Goal: Book appointment/travel/reservation

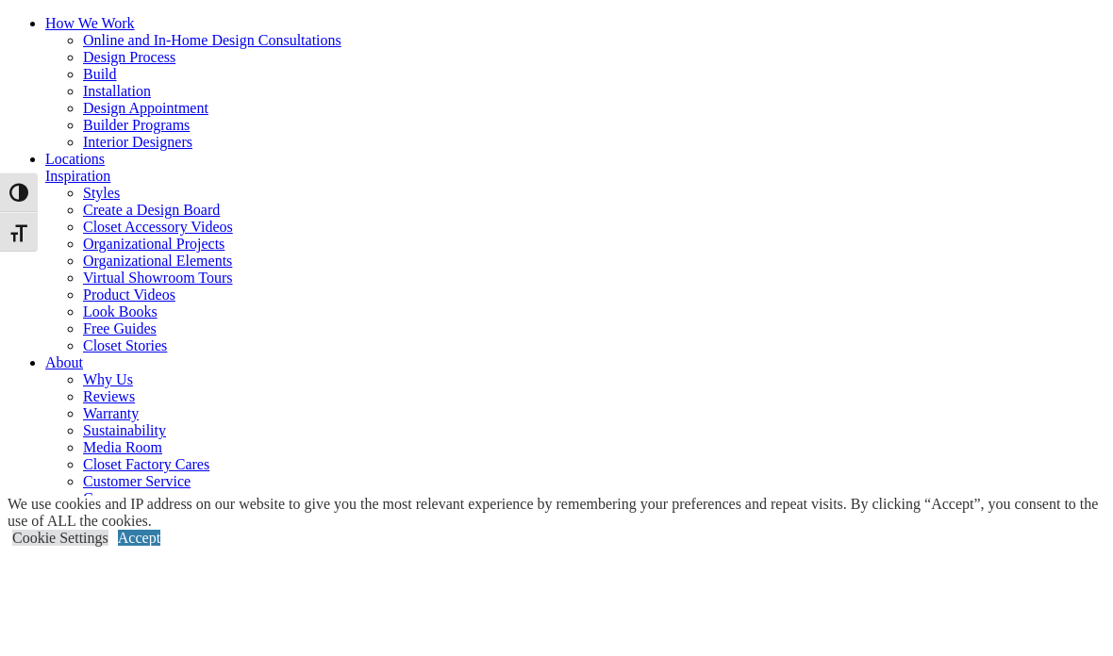
type input "*****"
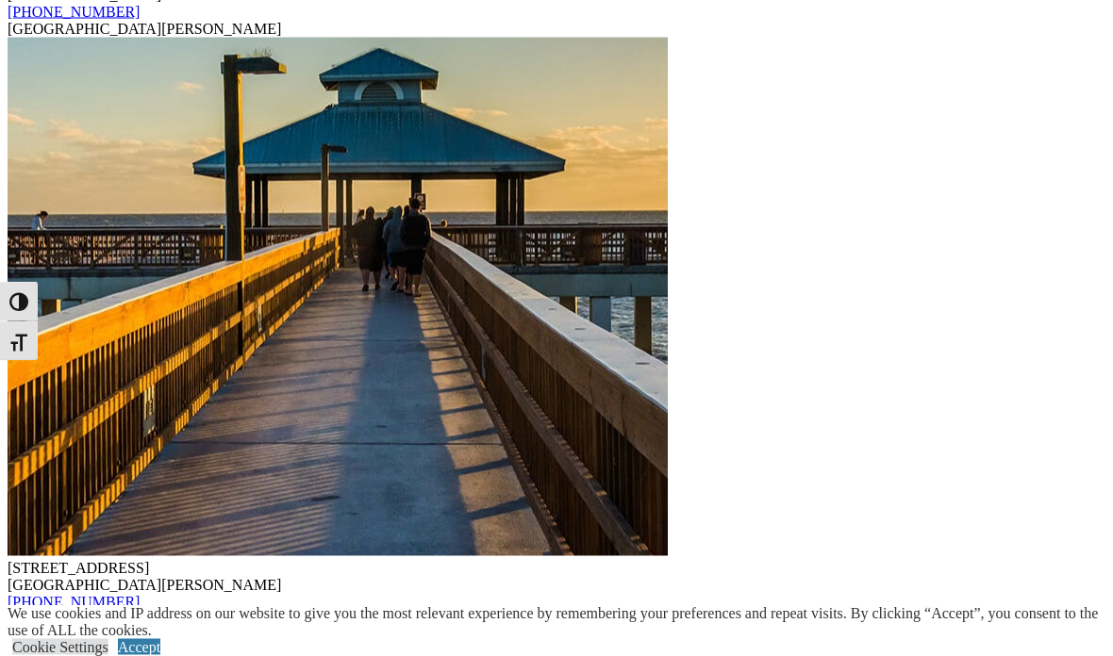
scroll to position [13094, 0]
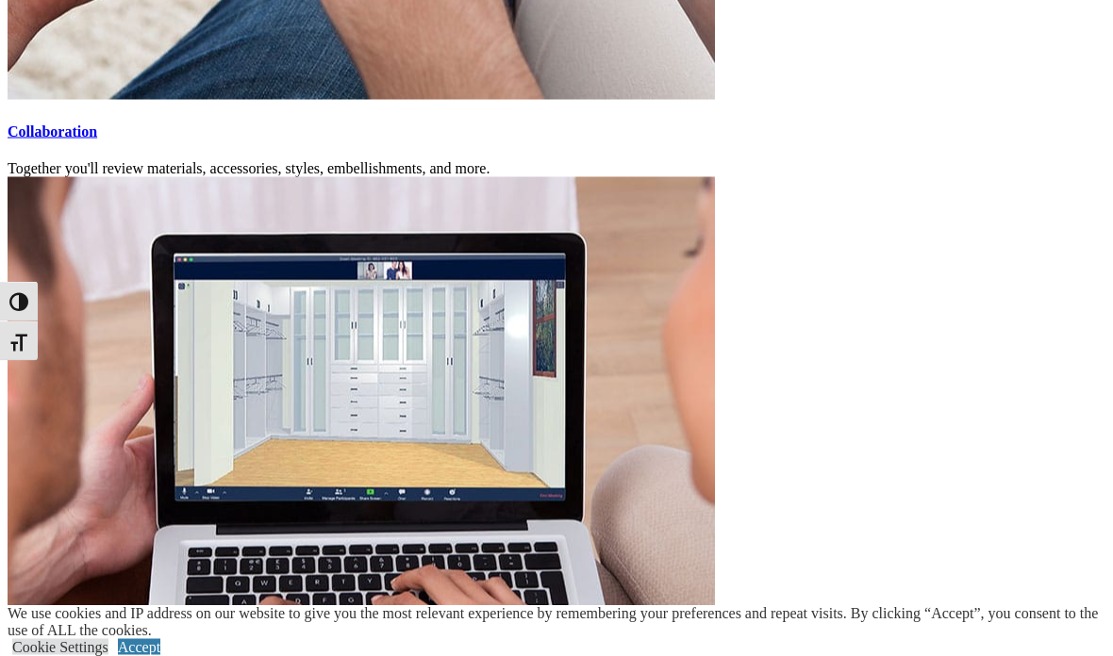
scroll to position [4368, 0]
